Goal: Book appointment/travel/reservation

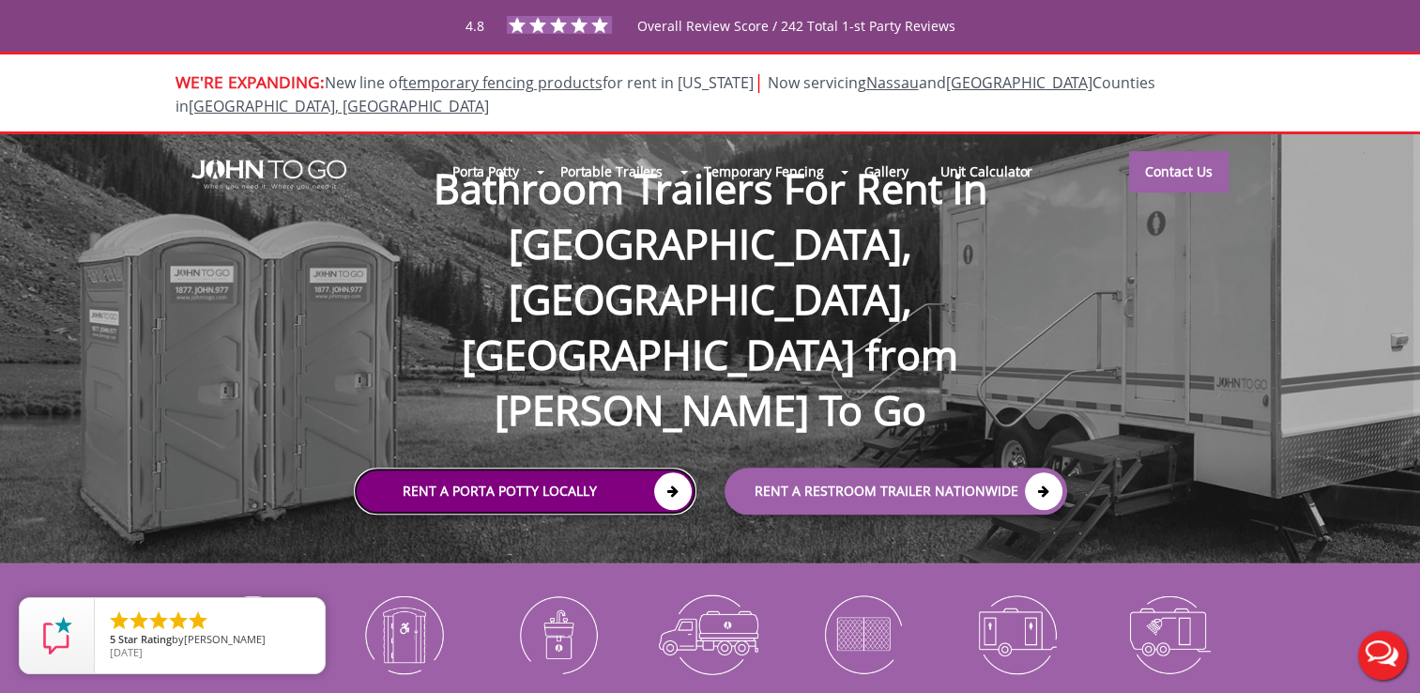
click at [587, 468] on link "Rent a Porta Potty Locally" at bounding box center [525, 491] width 343 height 47
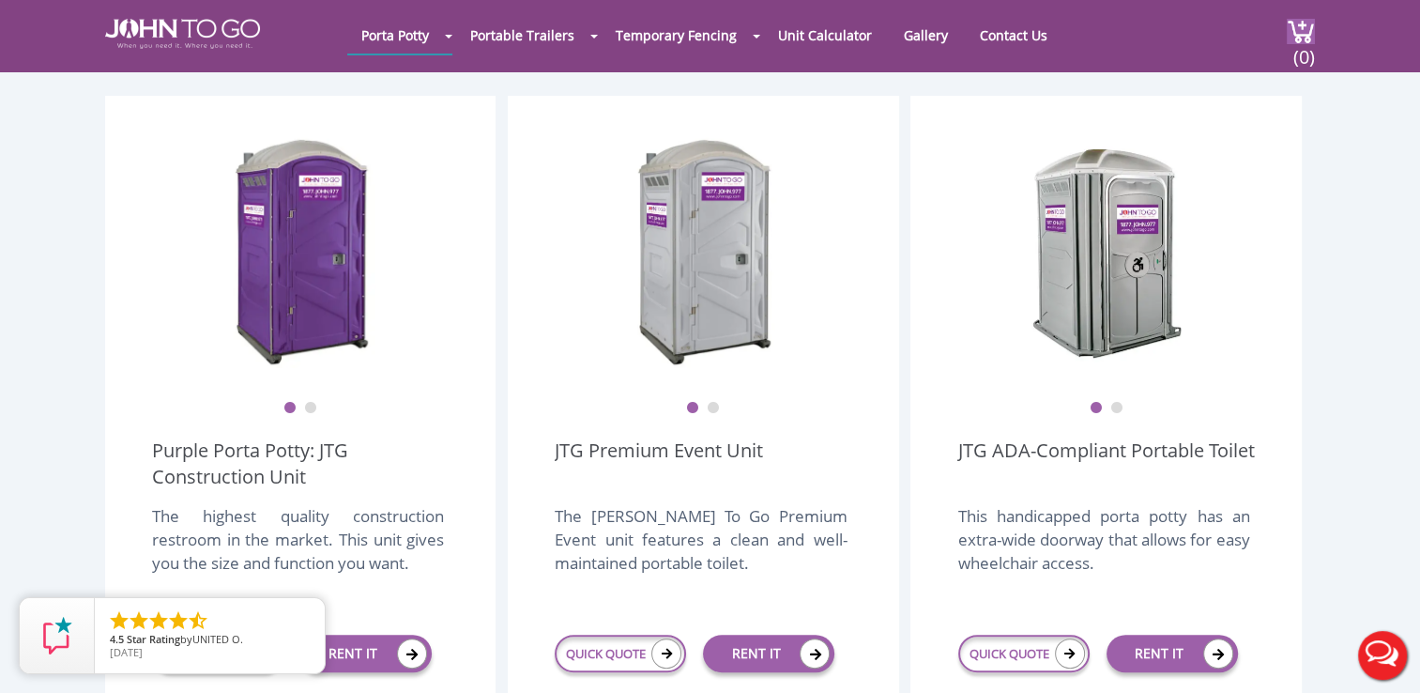
scroll to position [500, 0]
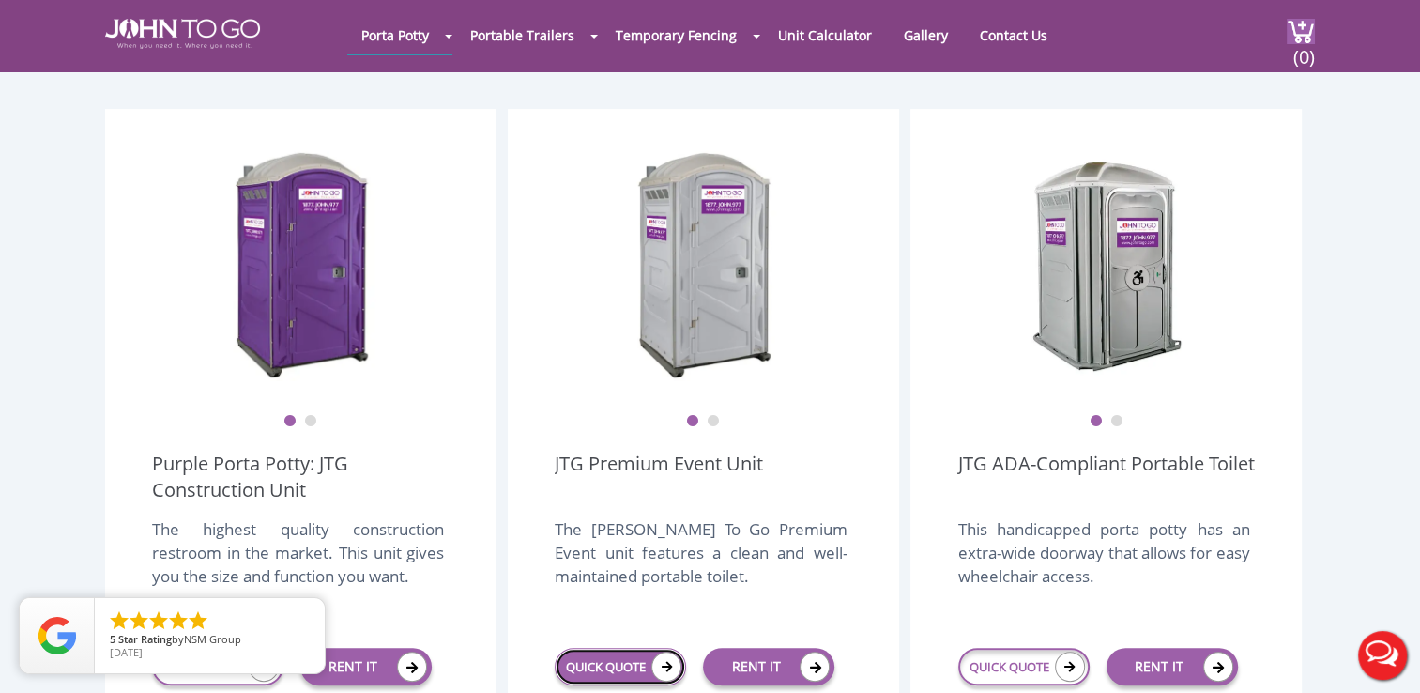
click at [622, 648] on link "QUICK QUOTE" at bounding box center [620, 667] width 131 height 38
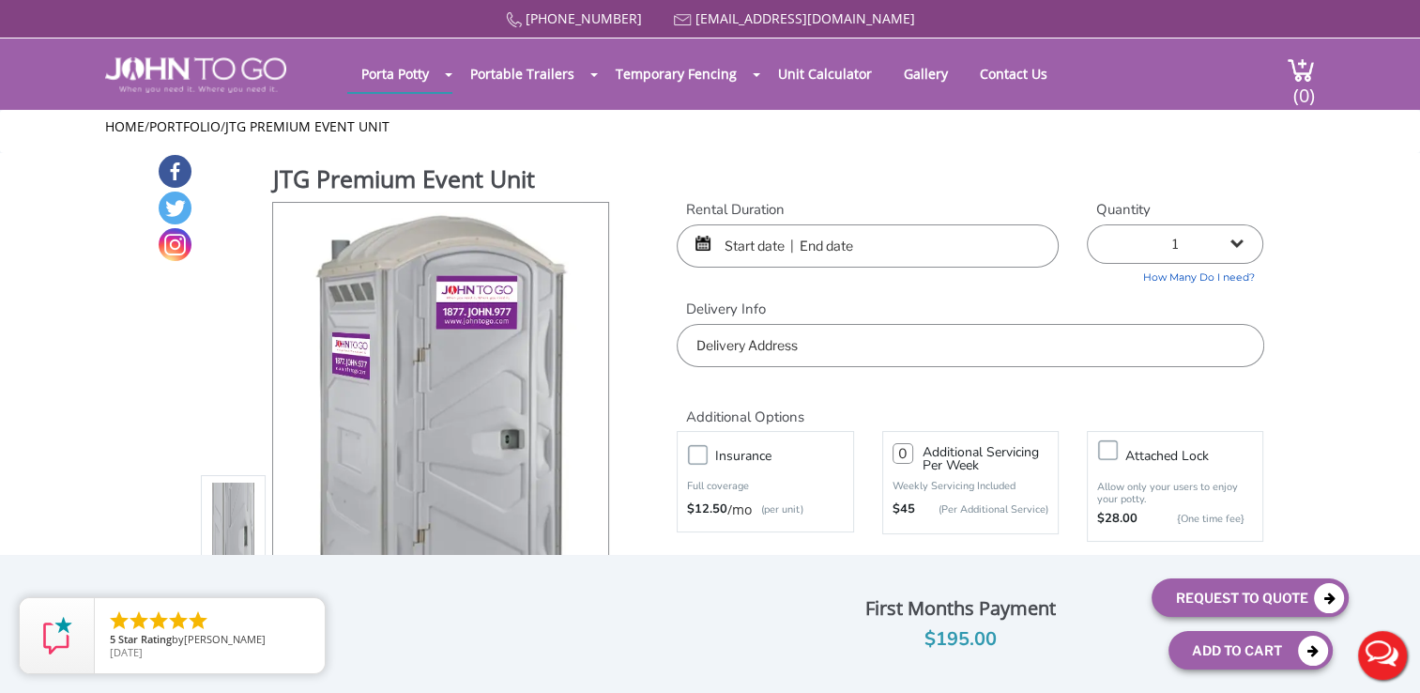
click at [880, 238] on input "text" at bounding box center [868, 245] width 382 height 43
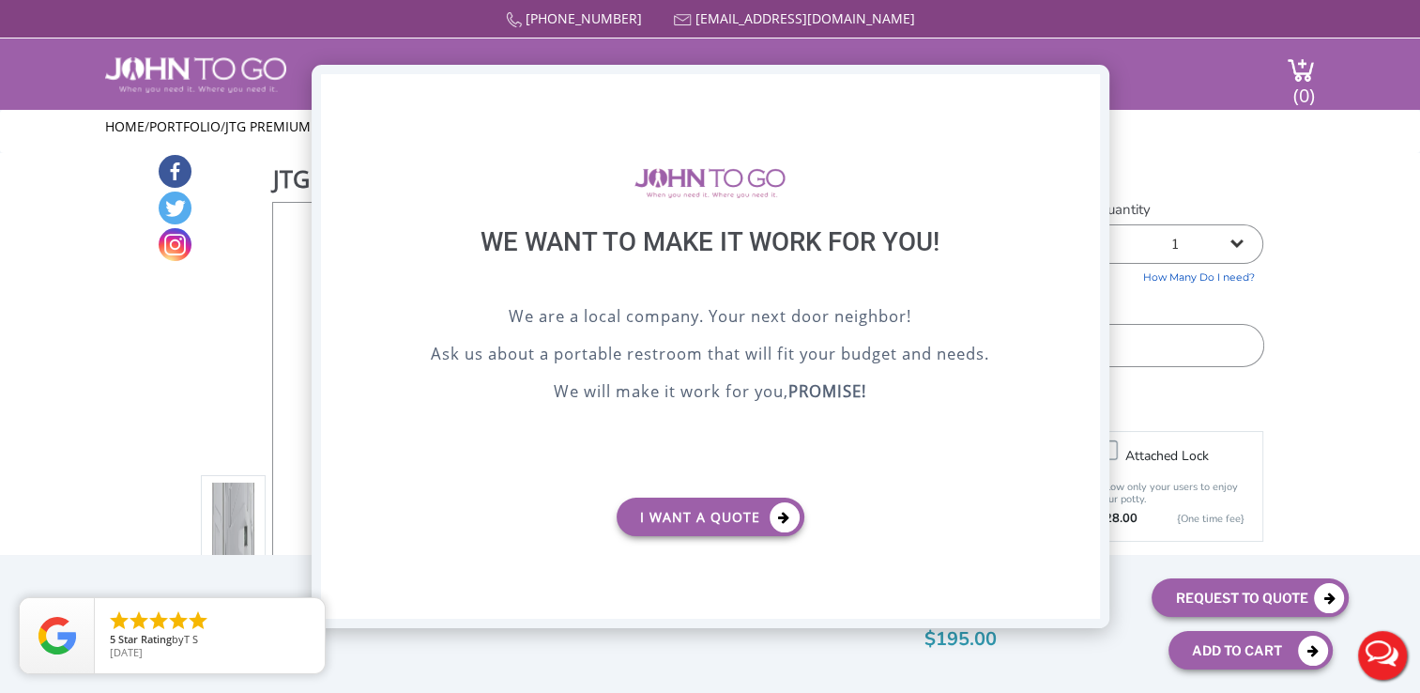
click at [1092, 86] on div "X" at bounding box center [1084, 90] width 29 height 32
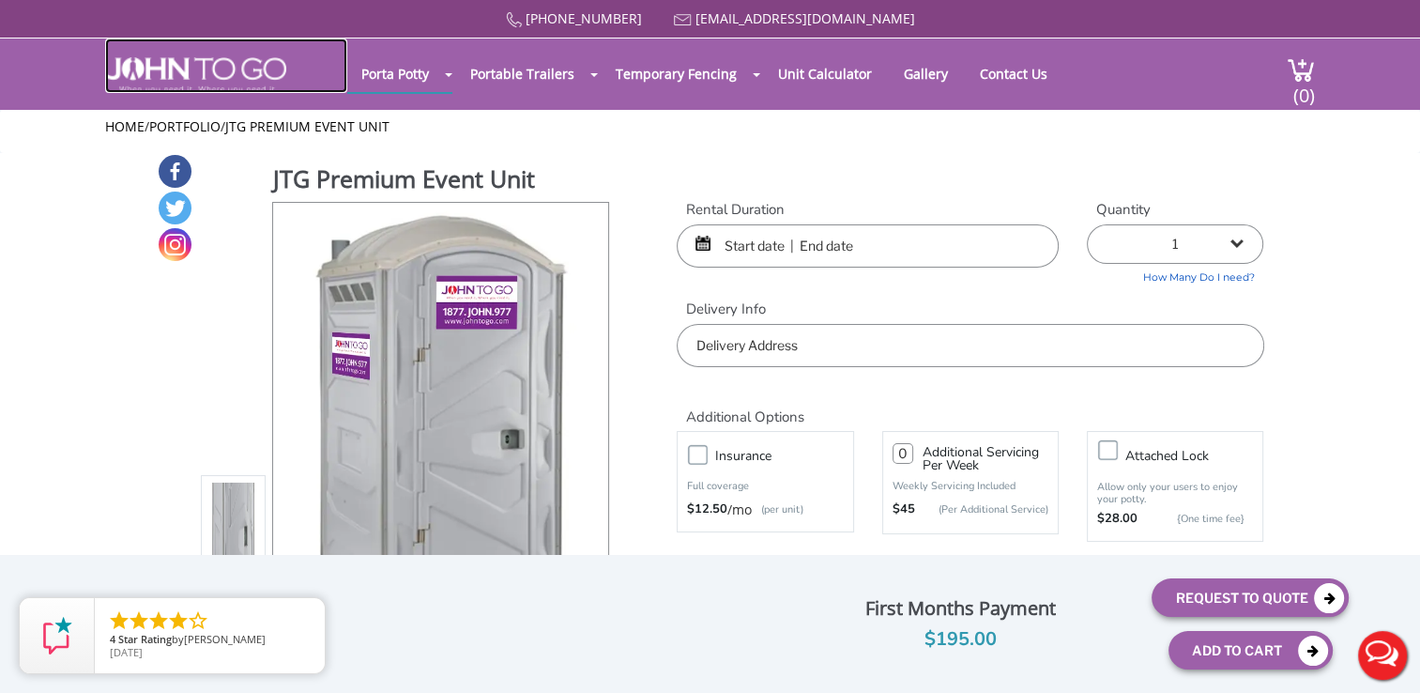
click at [249, 66] on img at bounding box center [195, 75] width 181 height 36
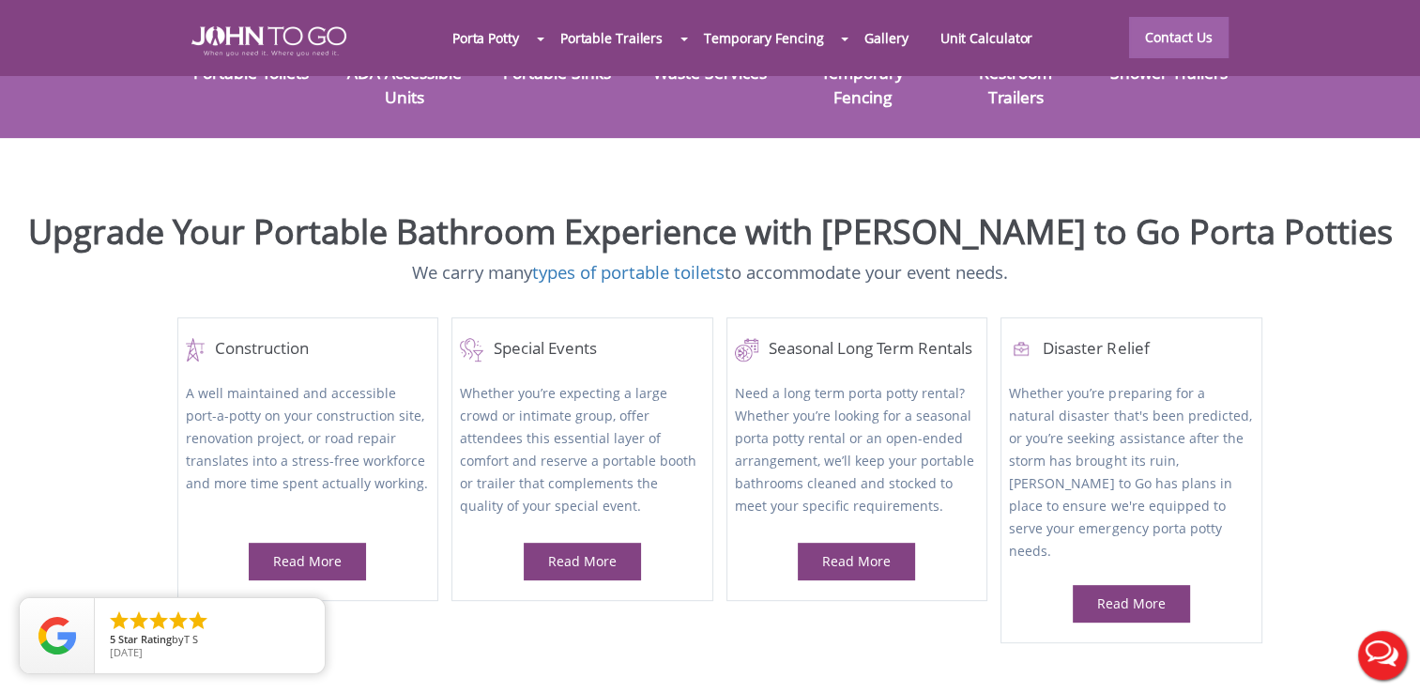
scroll to position [651, 0]
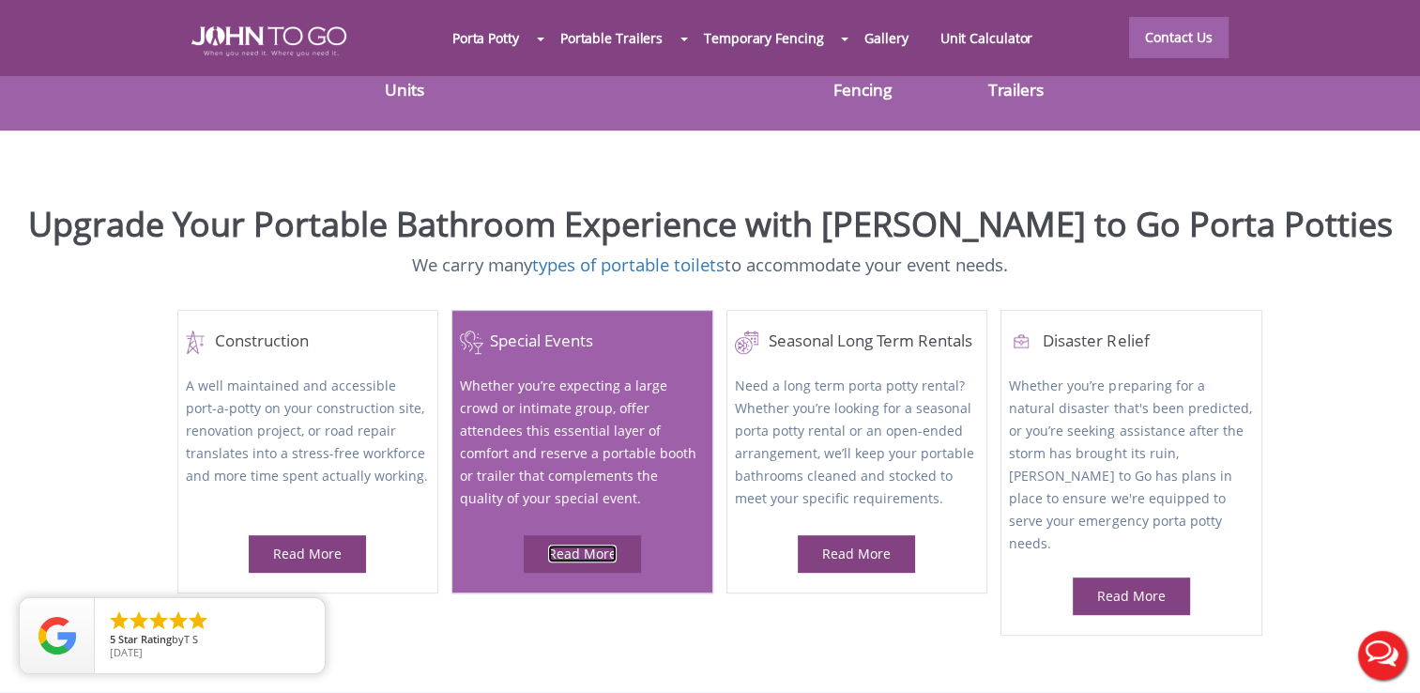
click at [576, 545] on link "Read More" at bounding box center [582, 554] width 69 height 18
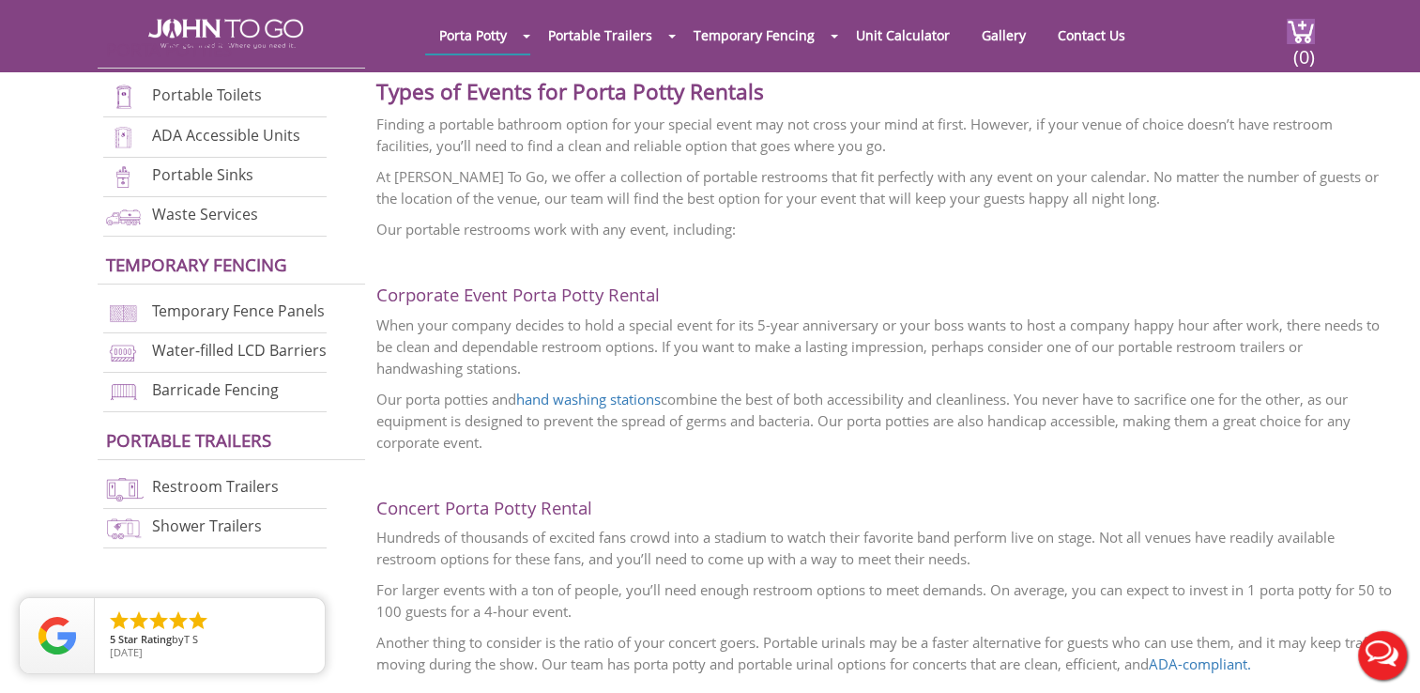
scroll to position [939, 0]
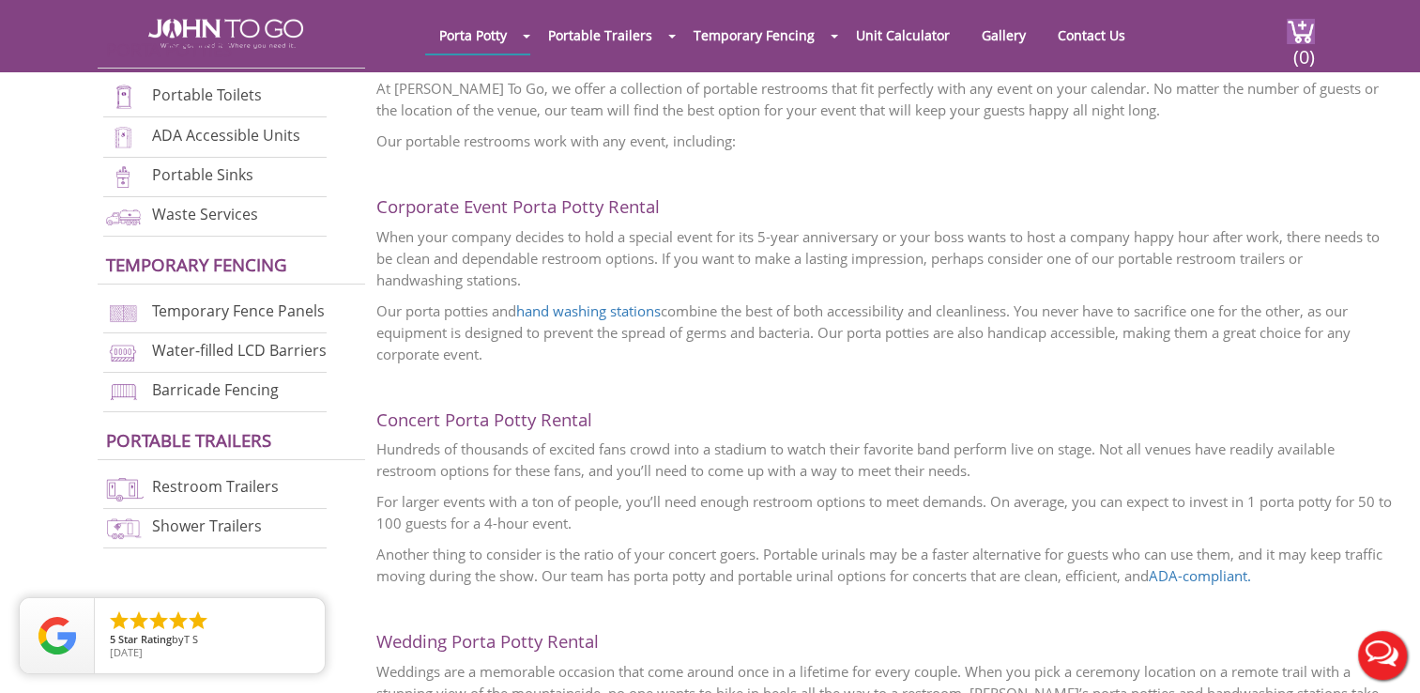
click at [1406, 658] on button "Live Chat" at bounding box center [1382, 655] width 75 height 75
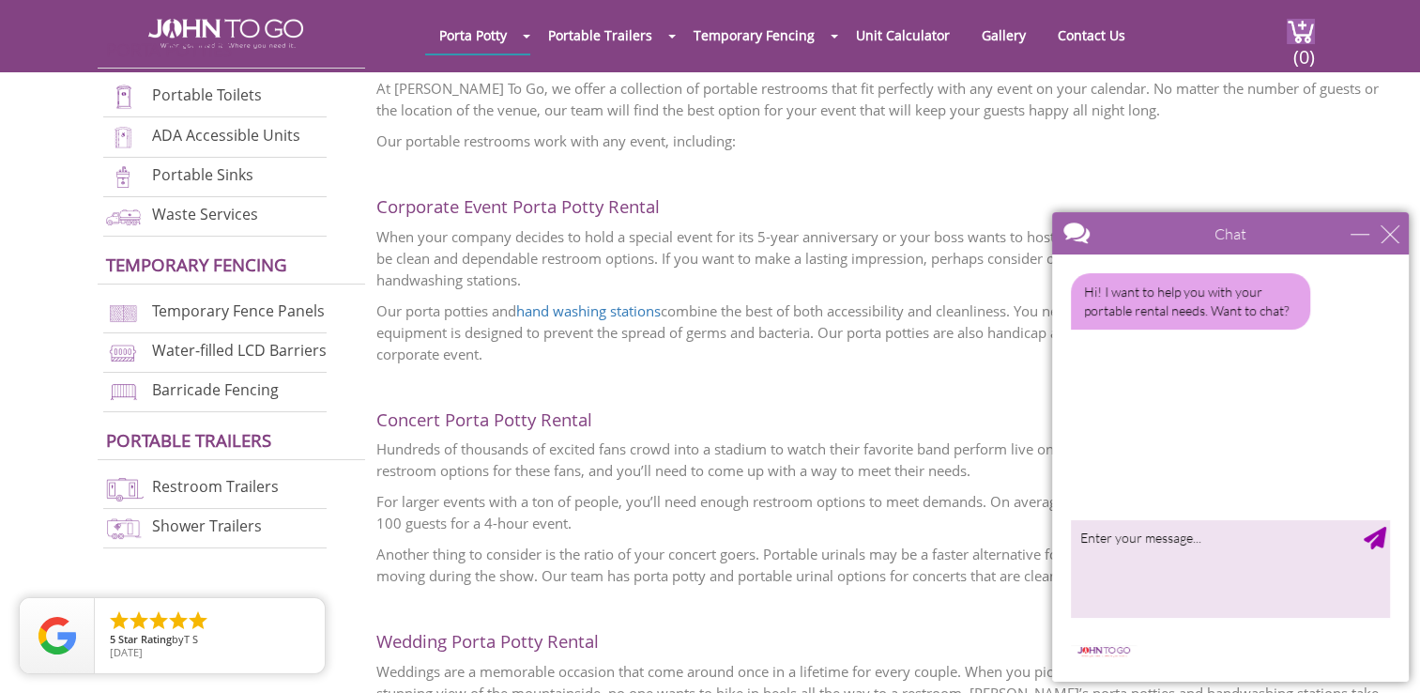
click at [1406, 652] on main "Chat Email Your Question * Email * Your Question * Hi! I want to help you with …" at bounding box center [1230, 446] width 357 height 469
click at [1387, 231] on div "close" at bounding box center [1390, 233] width 19 height 19
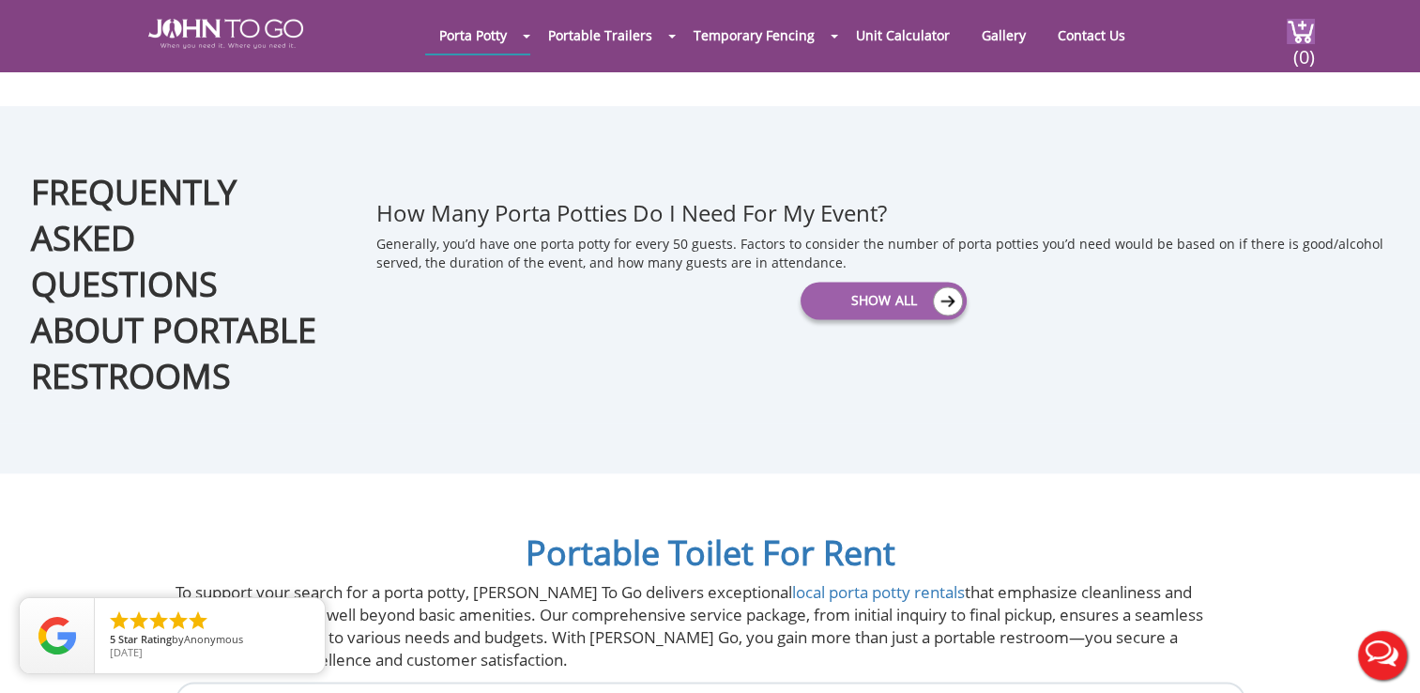
scroll to position [2516, 0]
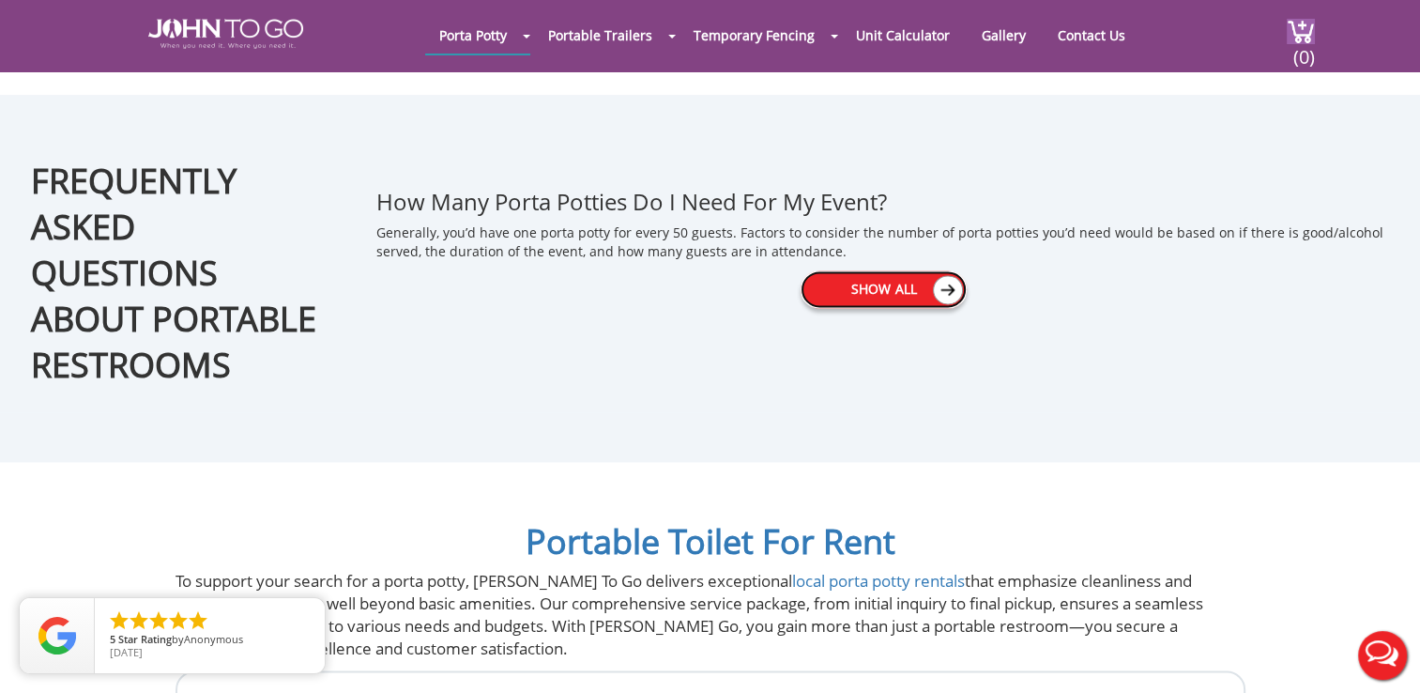
click at [942, 289] on img at bounding box center [948, 289] width 30 height 29
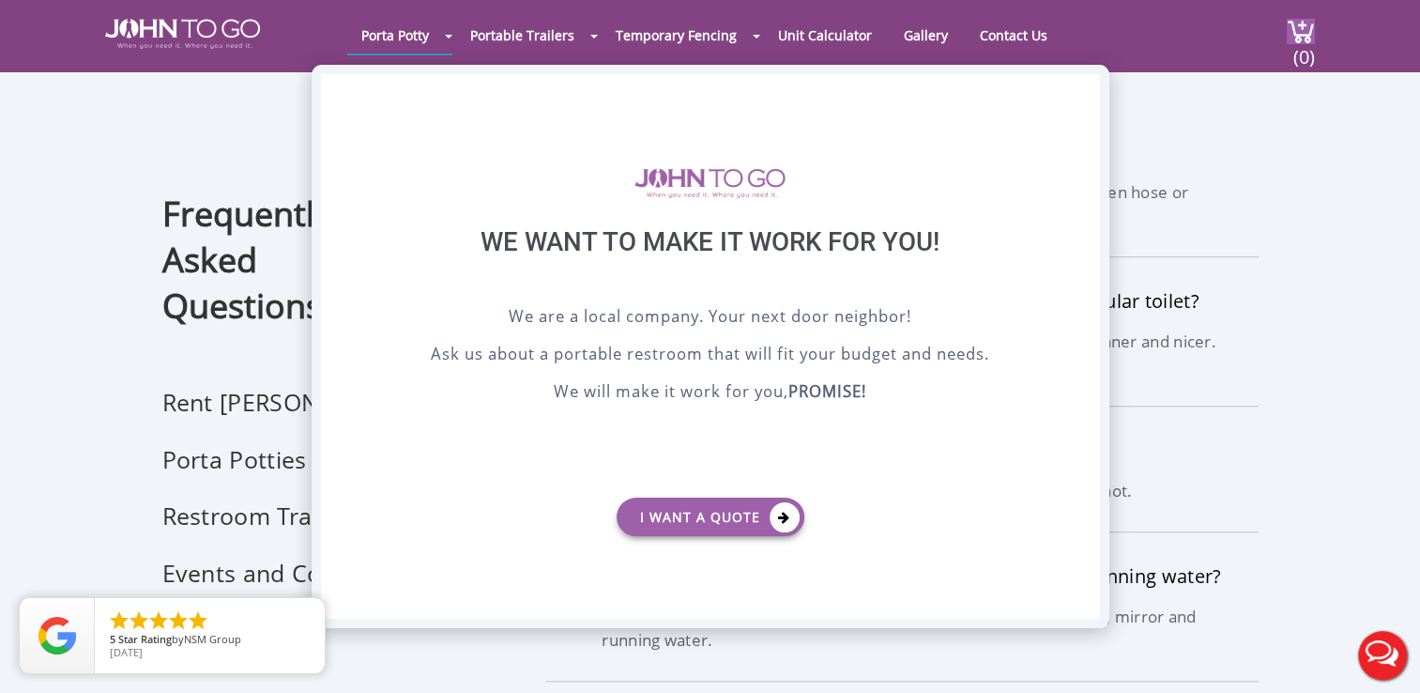
click at [1085, 85] on div "X" at bounding box center [1084, 90] width 29 height 32
